Goal: Information Seeking & Learning: Learn about a topic

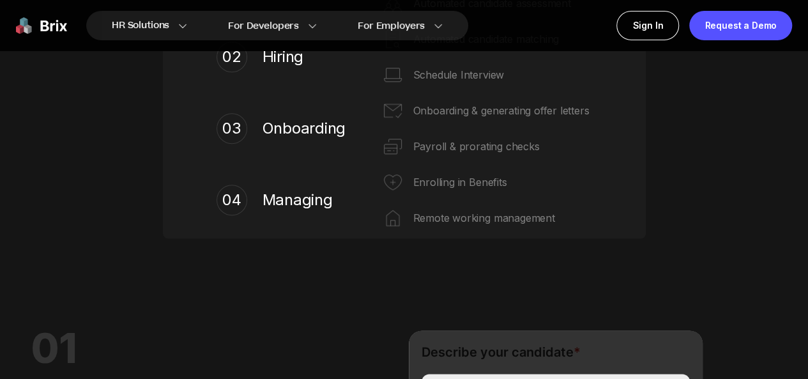
scroll to position [319, 0]
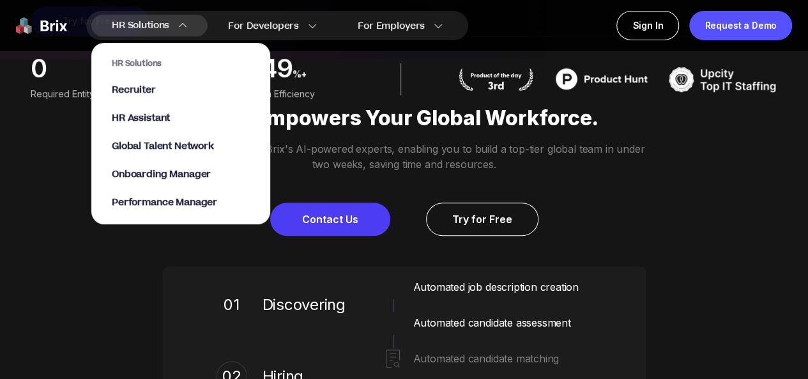
click at [132, 24] on span "HR Solutions" at bounding box center [140, 25] width 57 height 20
click at [148, 26] on span "HR Solutions" at bounding box center [140, 25] width 57 height 20
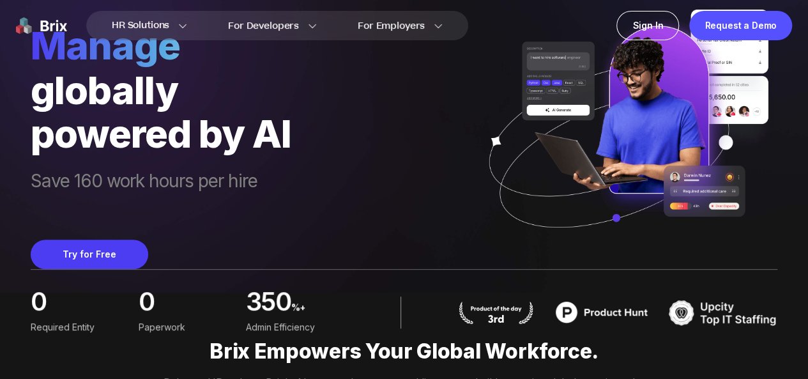
scroll to position [0, 0]
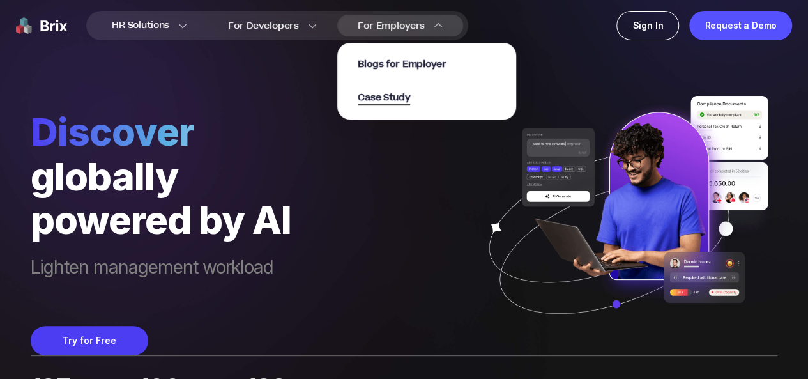
click at [410, 105] on span "Case Study" at bounding box center [384, 98] width 52 height 15
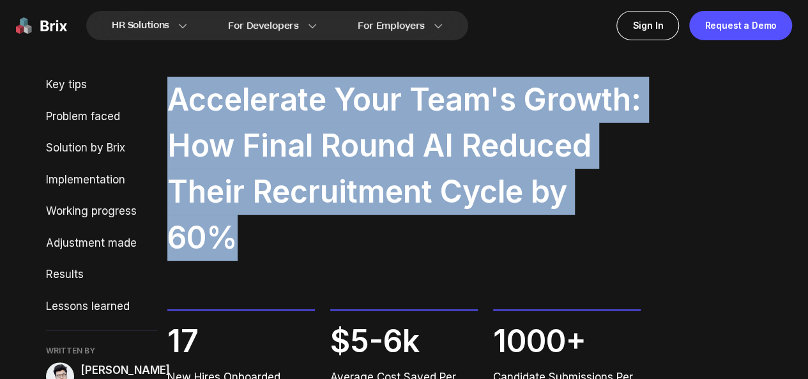
drag, startPoint x: 171, startPoint y: 98, endPoint x: 400, endPoint y: 234, distance: 266.5
click at [400, 234] on h2 "Accelerate Your Team's Growth: How Final Round AI Reduced Their Recruitment Cyc…" at bounding box center [404, 169] width 474 height 184
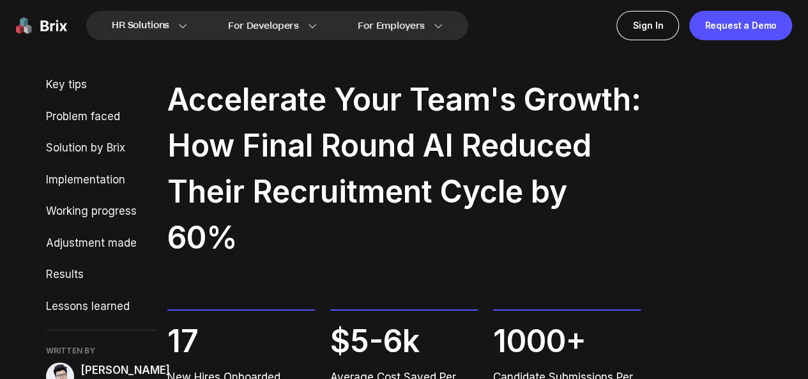
click at [254, 300] on div "Accelerate Your Team's Growth: How Final Round AI Reduced Their Recruitment Cyc…" at bounding box center [404, 302] width 474 height 451
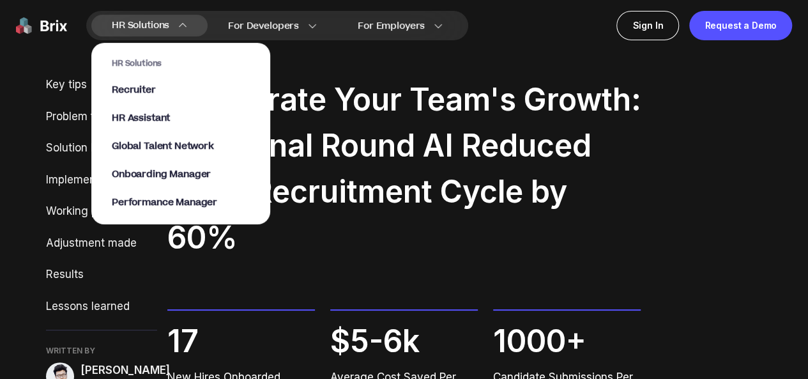
click at [168, 26] on span "HR Solutions" at bounding box center [140, 25] width 57 height 20
click at [132, 95] on span "Recruiter" at bounding box center [134, 90] width 44 height 15
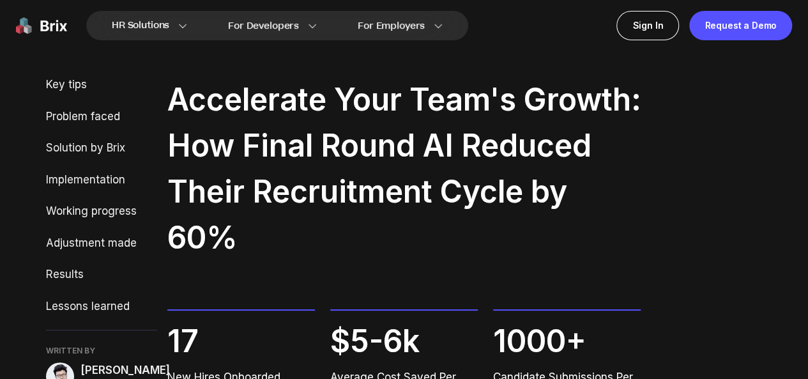
click at [27, 26] on img at bounding box center [41, 25] width 51 height 29
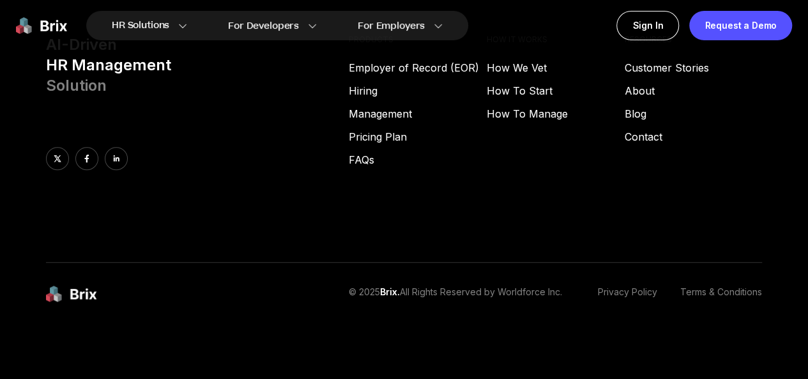
scroll to position [5344, 0]
click at [649, 98] on link "About" at bounding box center [693, 90] width 138 height 15
click at [641, 144] on link "Contact" at bounding box center [693, 136] width 138 height 15
click at [401, 75] on link "Employer of Record (EOR)" at bounding box center [418, 67] width 138 height 15
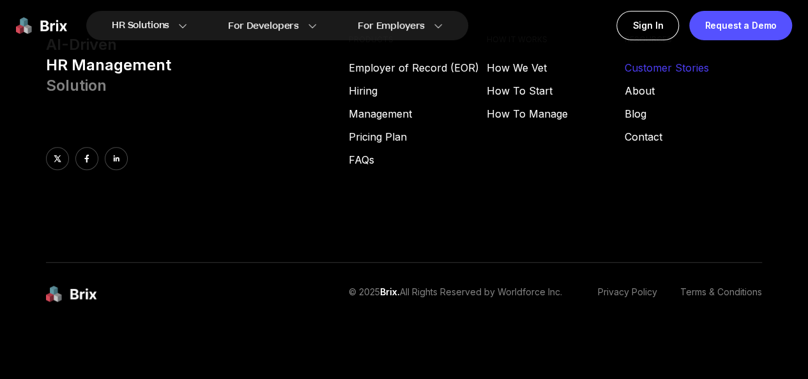
click at [649, 75] on link "Customer Stories" at bounding box center [693, 67] width 138 height 15
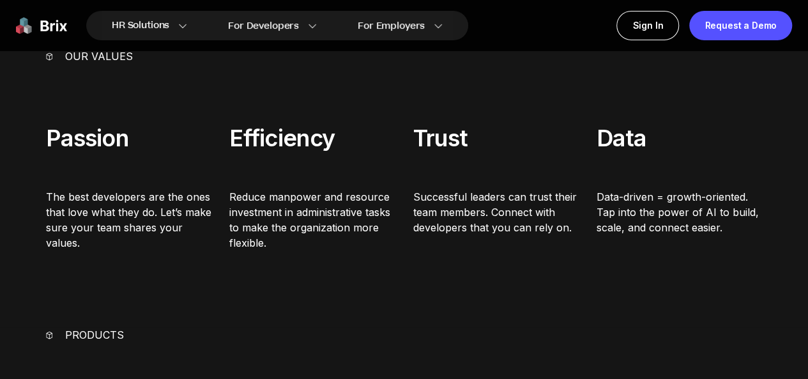
scroll to position [255, 0]
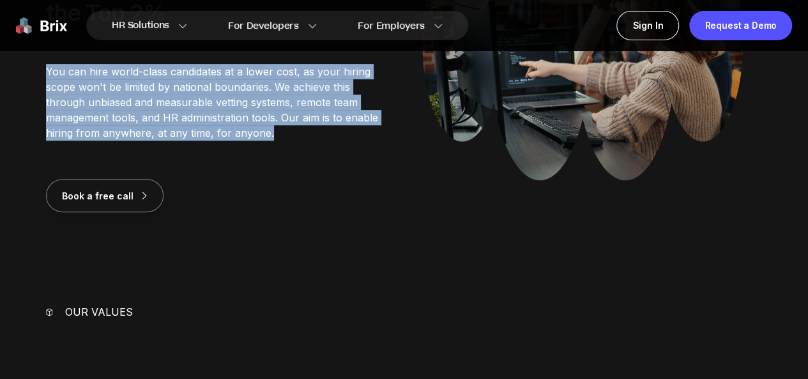
drag, startPoint x: 45, startPoint y: 140, endPoint x: 326, endPoint y: 218, distance: 290.9
click at [326, 218] on section "About us Empowering 98% of Global Software Engineers, Not Just the Top 2% You c…" at bounding box center [404, 49] width 808 height 355
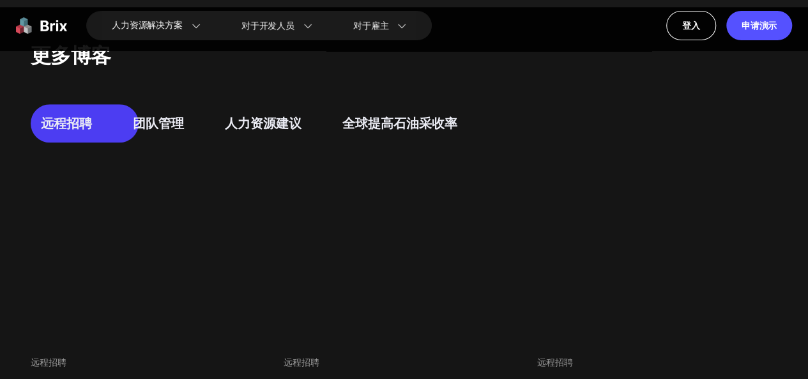
scroll to position [639, 0]
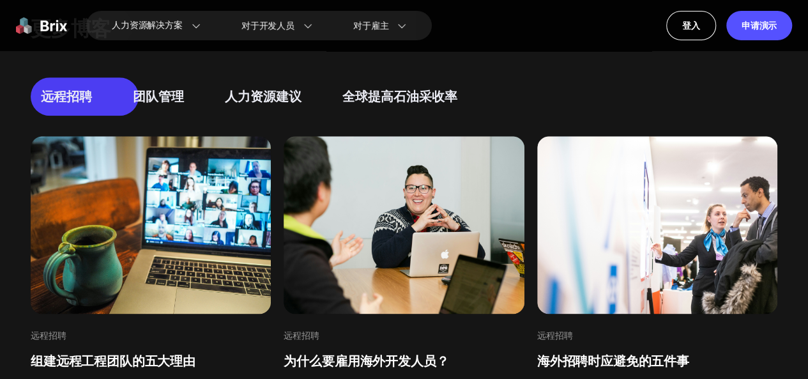
click at [163, 104] on font "团队管理" at bounding box center [158, 96] width 51 height 15
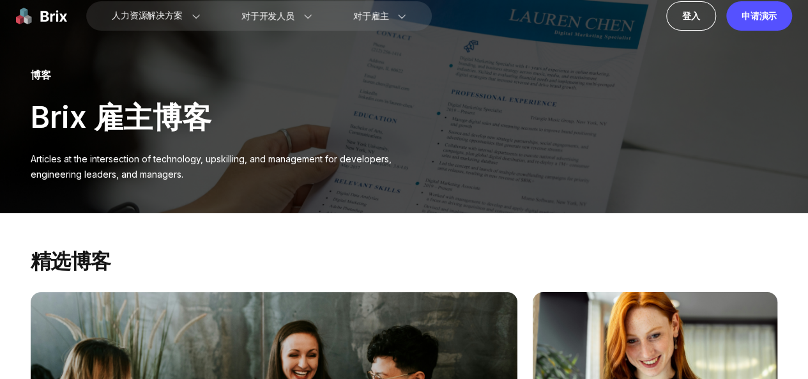
scroll to position [0, 0]
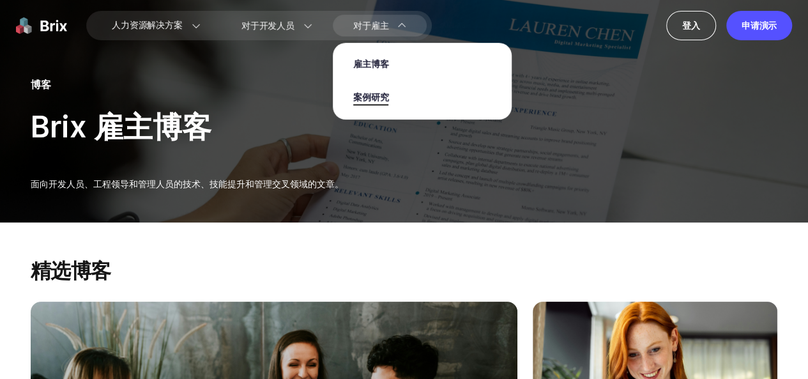
click at [388, 98] on font "案例研究" at bounding box center [370, 97] width 35 height 13
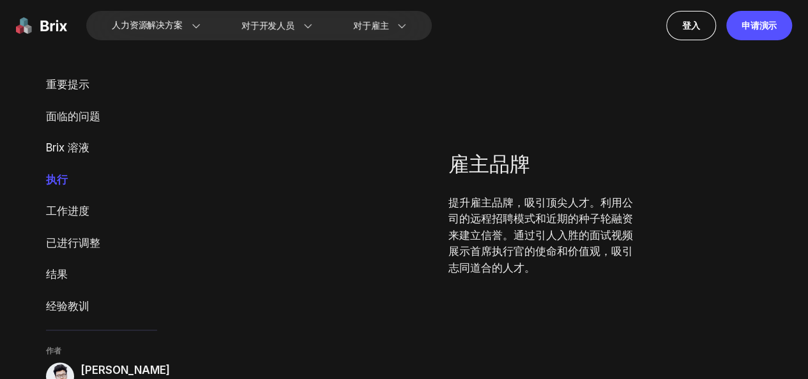
scroll to position [2746, 0]
